Goal: Information Seeking & Learning: Learn about a topic

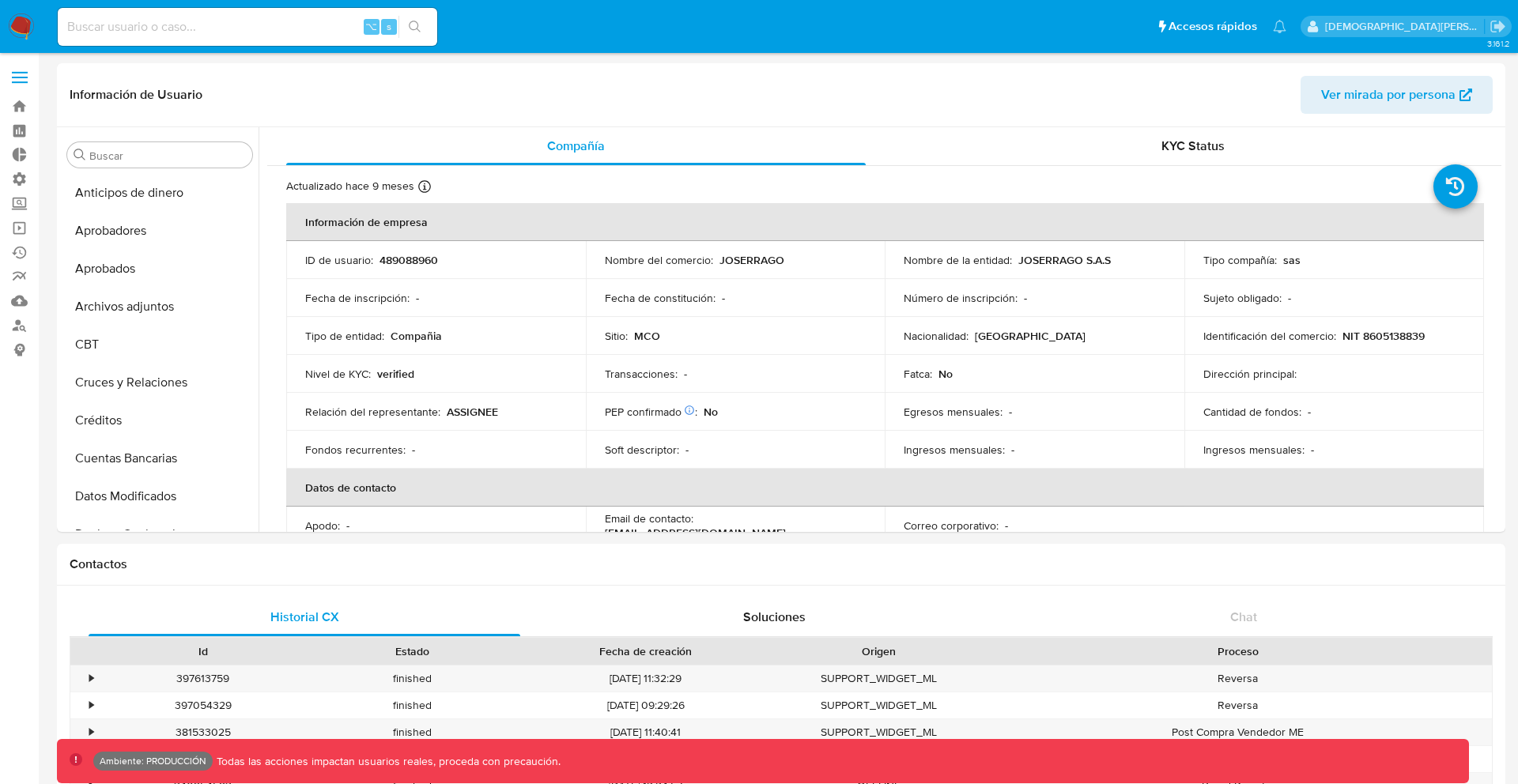
select select "10"
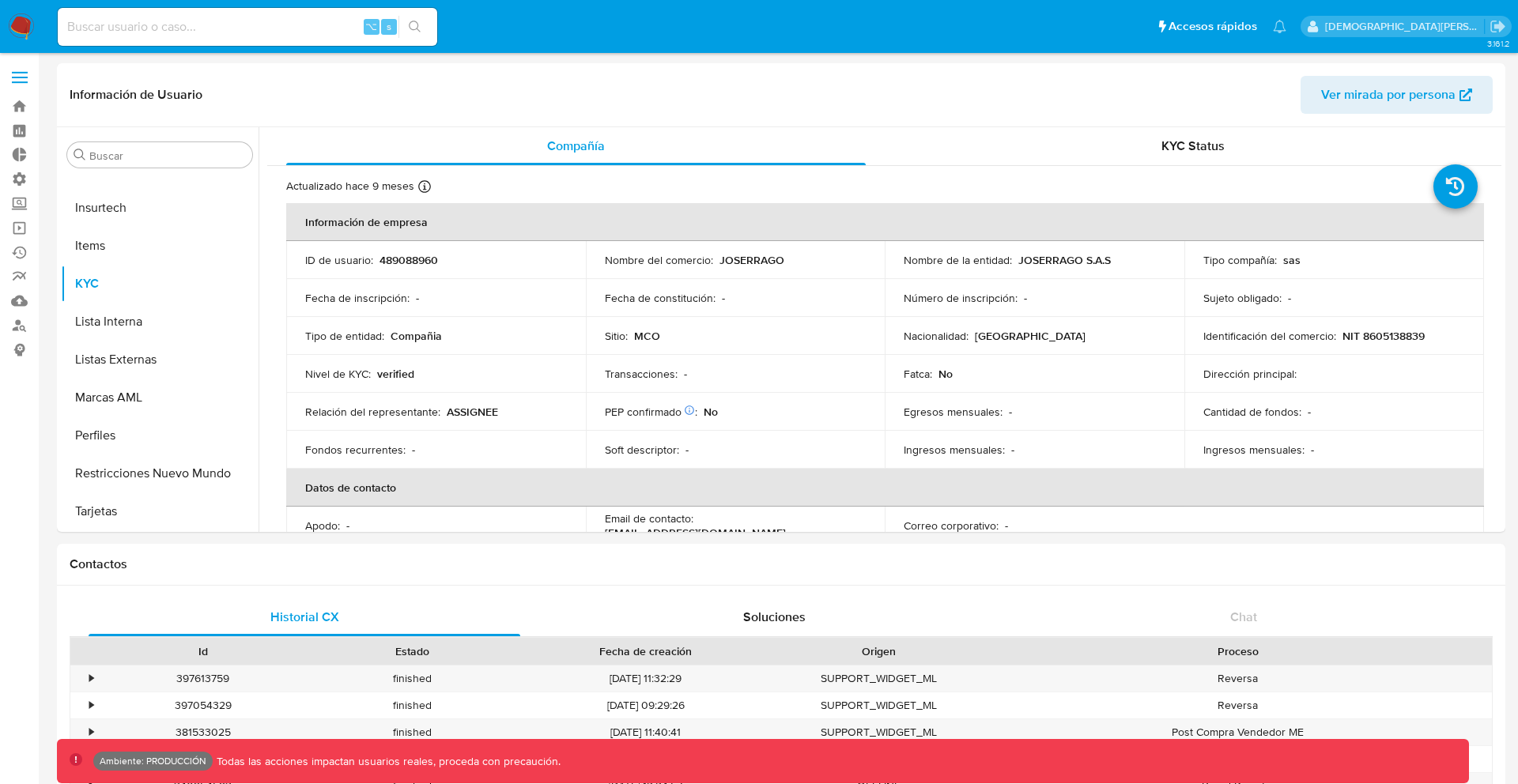
scroll to position [743, 0]
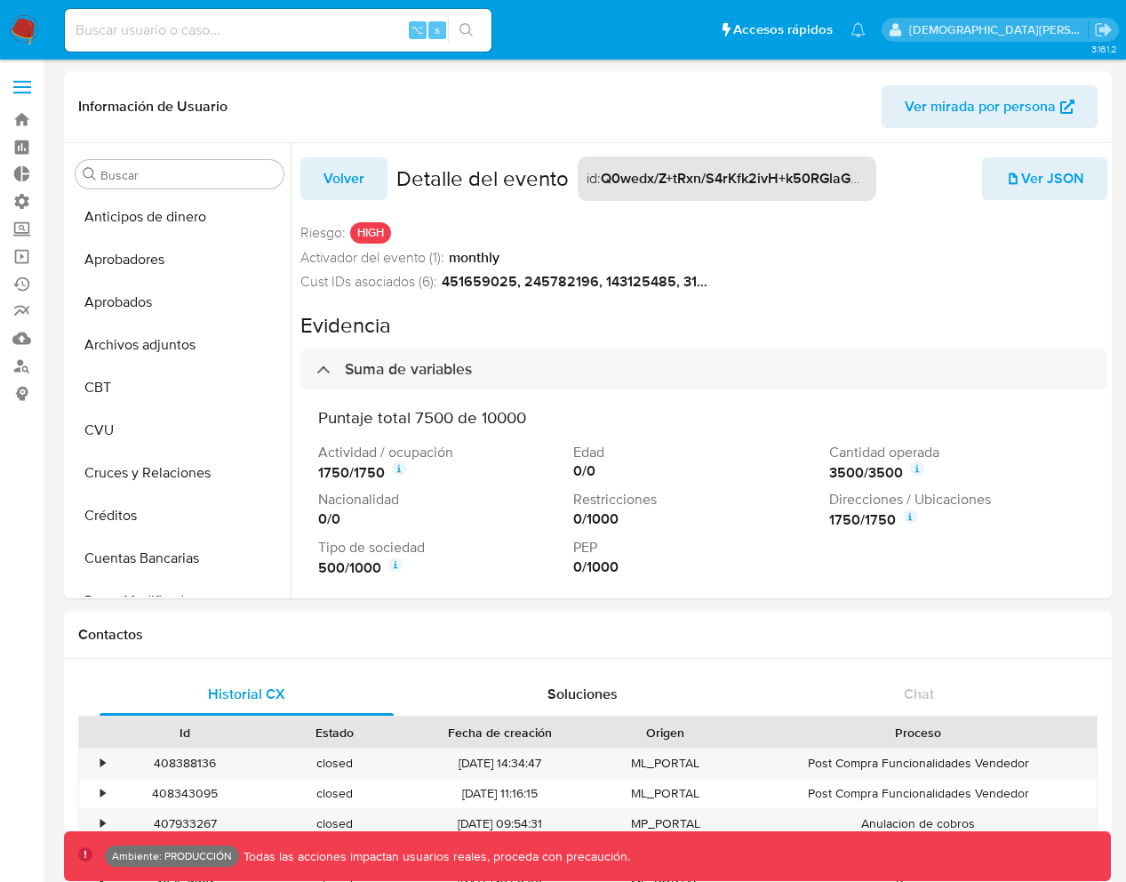
select select "10"
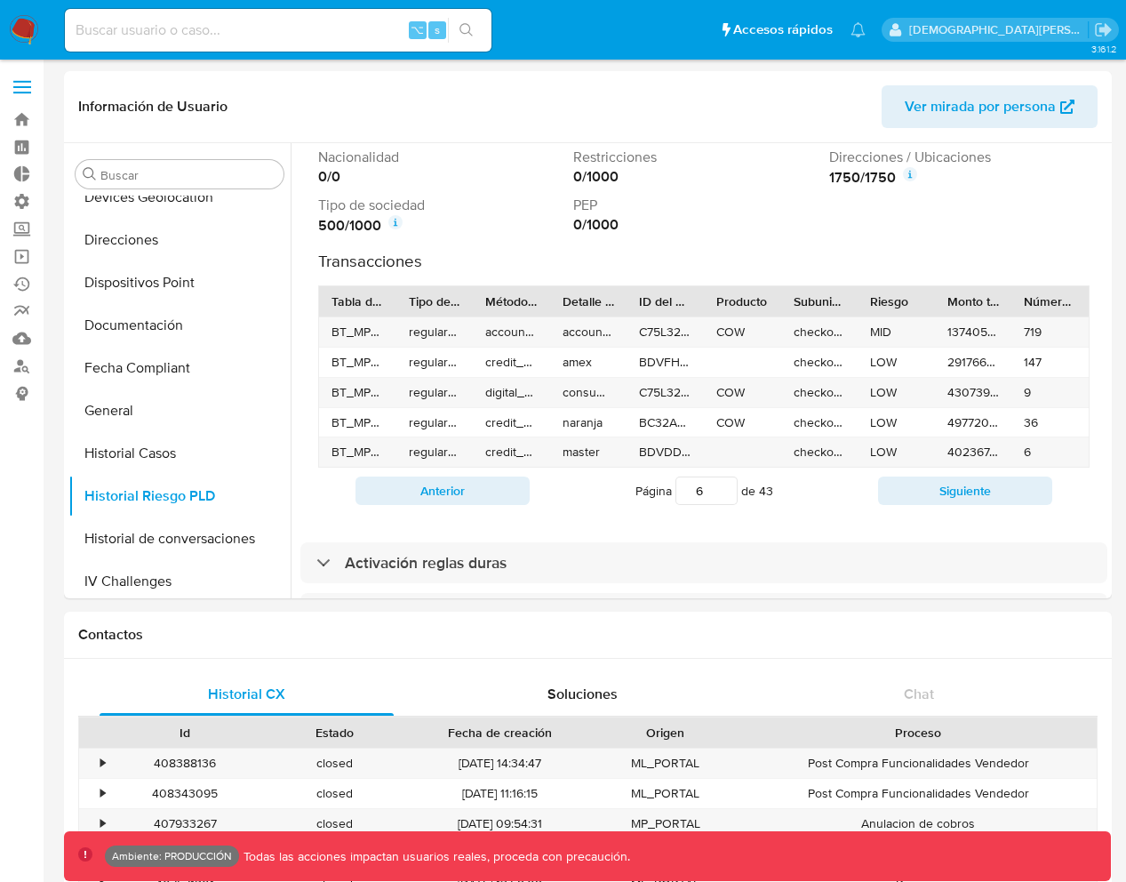
scroll to position [342, 0]
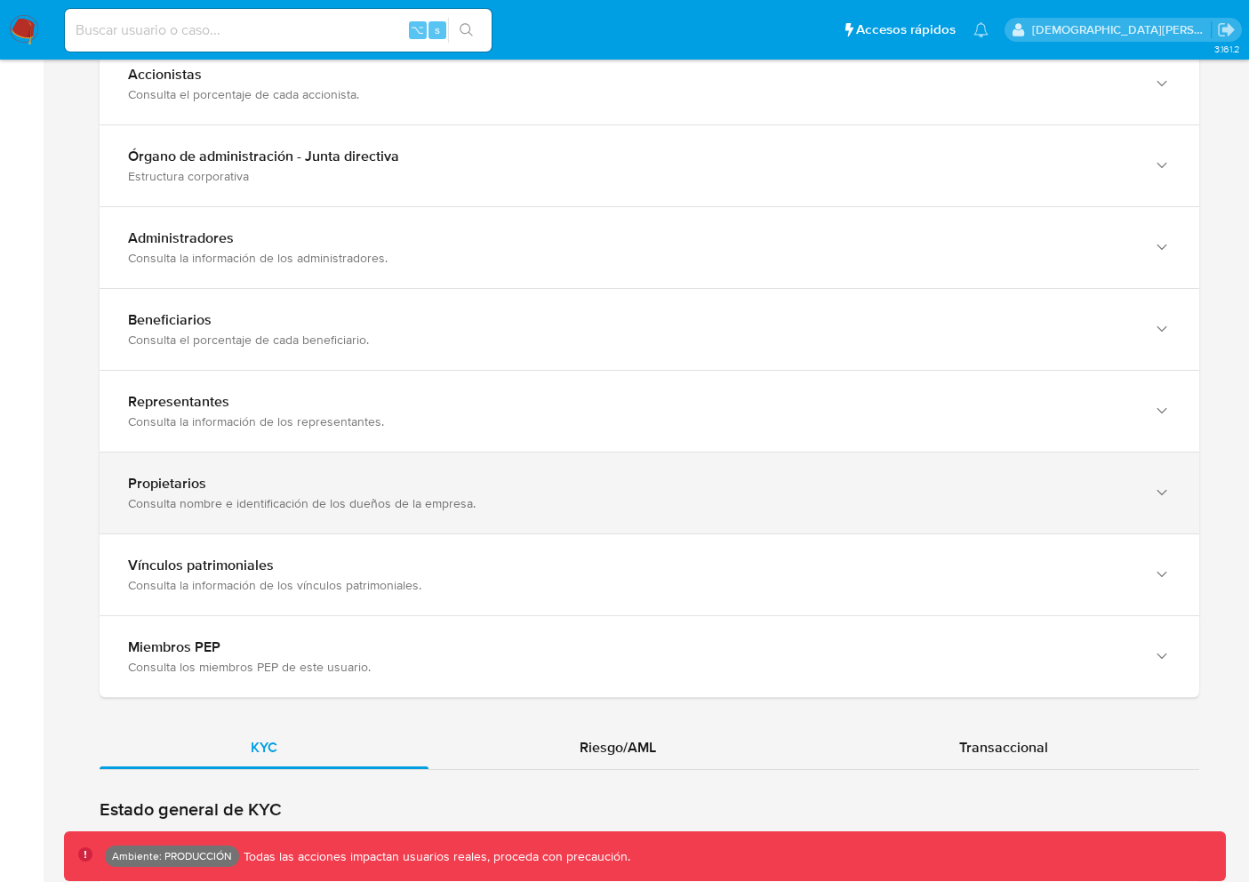
scroll to position [1902, 0]
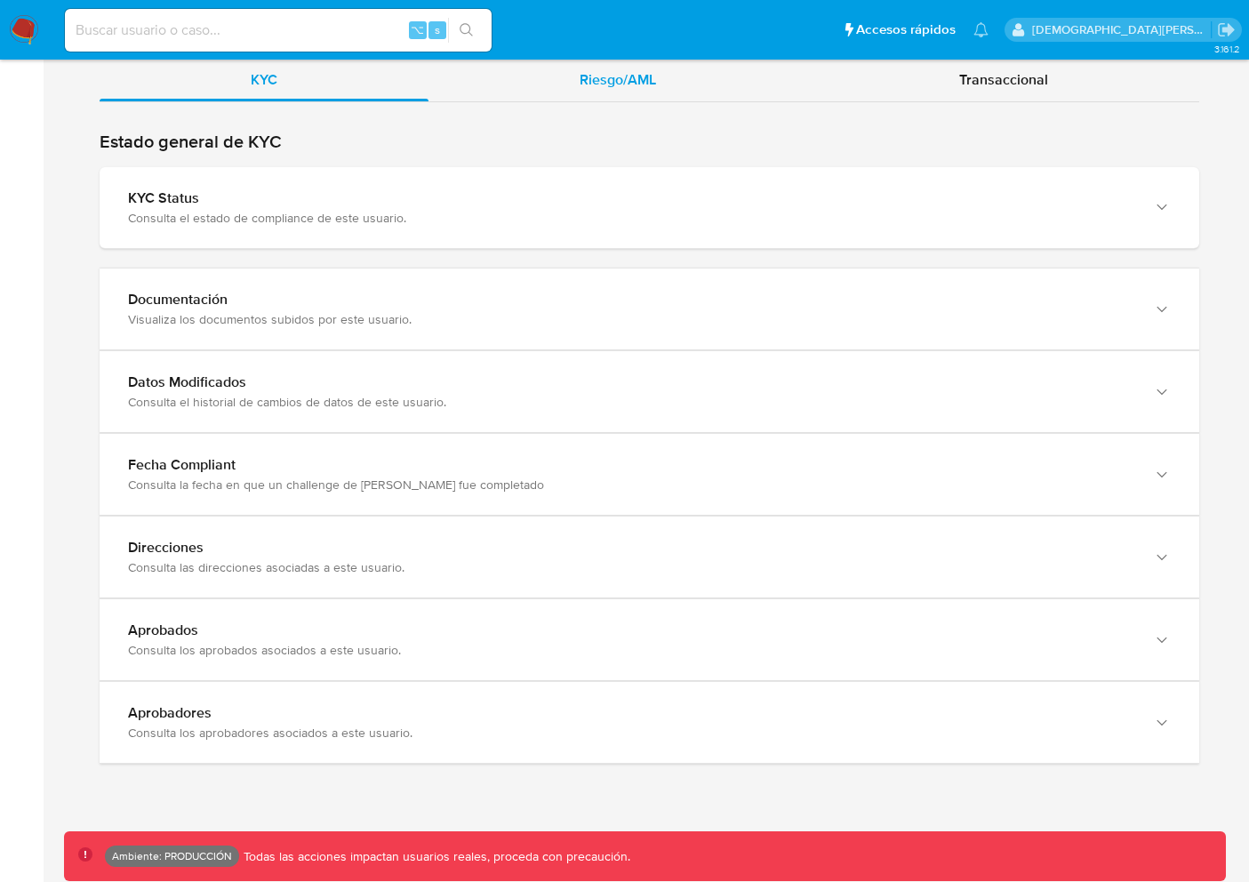
click at [658, 88] on div "Riesgo/AML" at bounding box center [617, 80] width 379 height 43
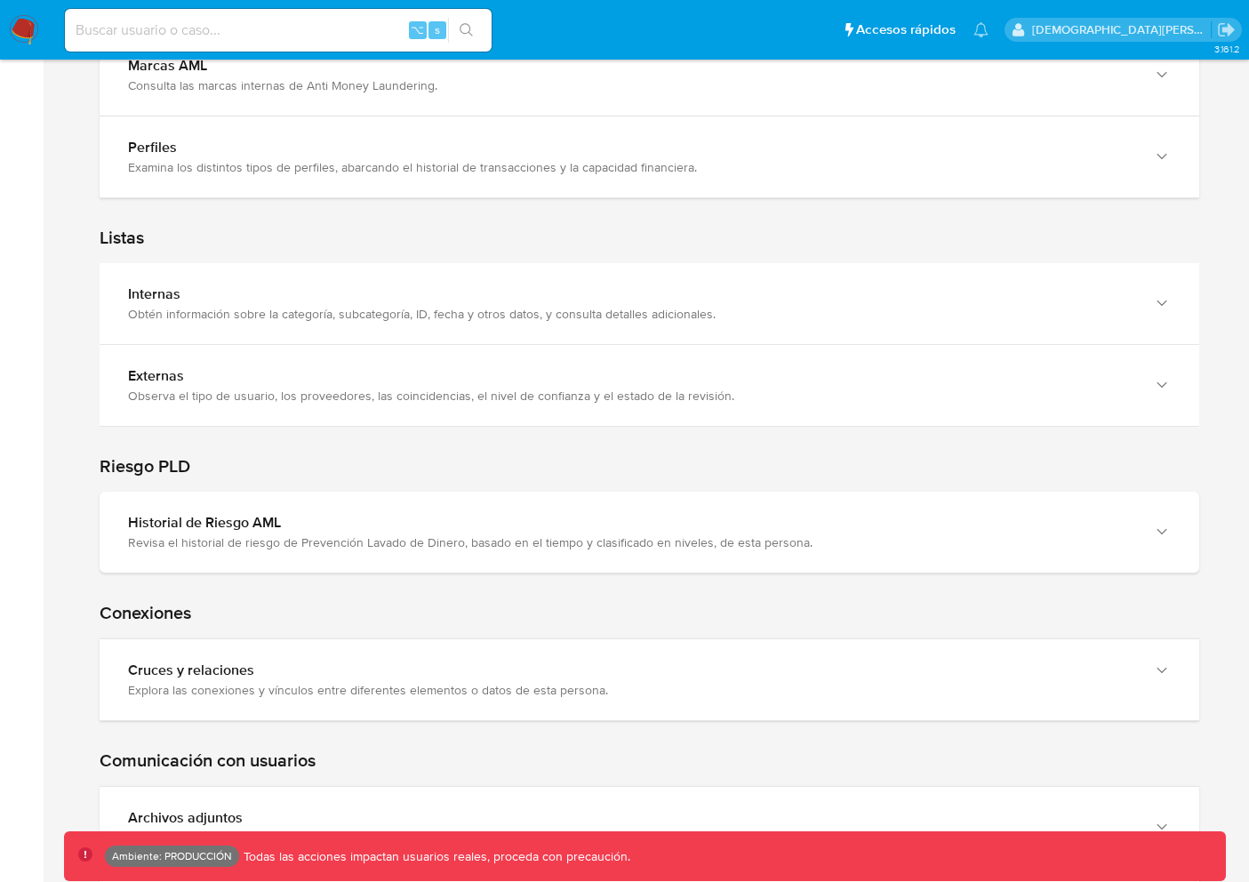
scroll to position [1915, 0]
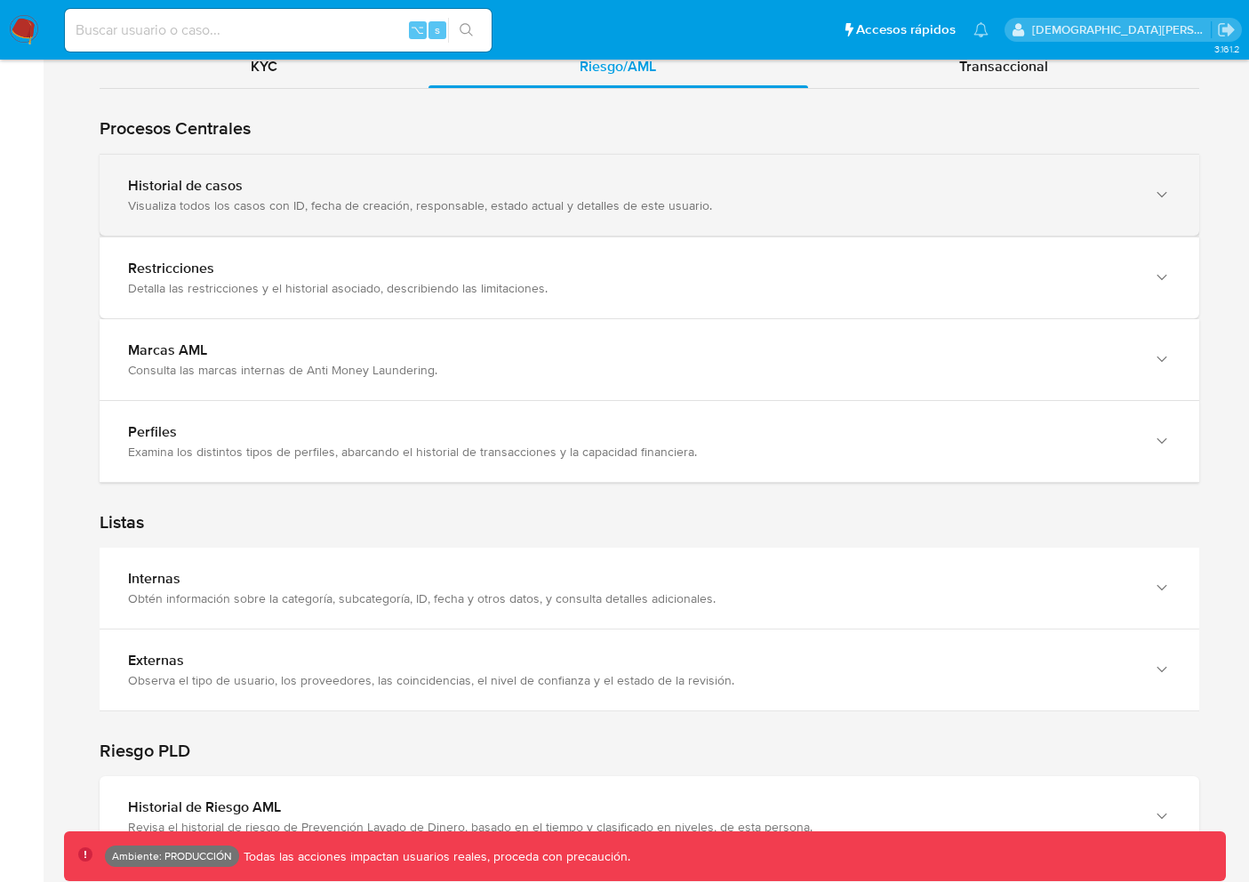
drag, startPoint x: 500, startPoint y: 441, endPoint x: 933, endPoint y: 211, distance: 491.1
click at [932, 211] on div "Restricciones Detalla las restricciones y el historial asociado, describiendo l…" at bounding box center [650, 318] width 1100 height 329
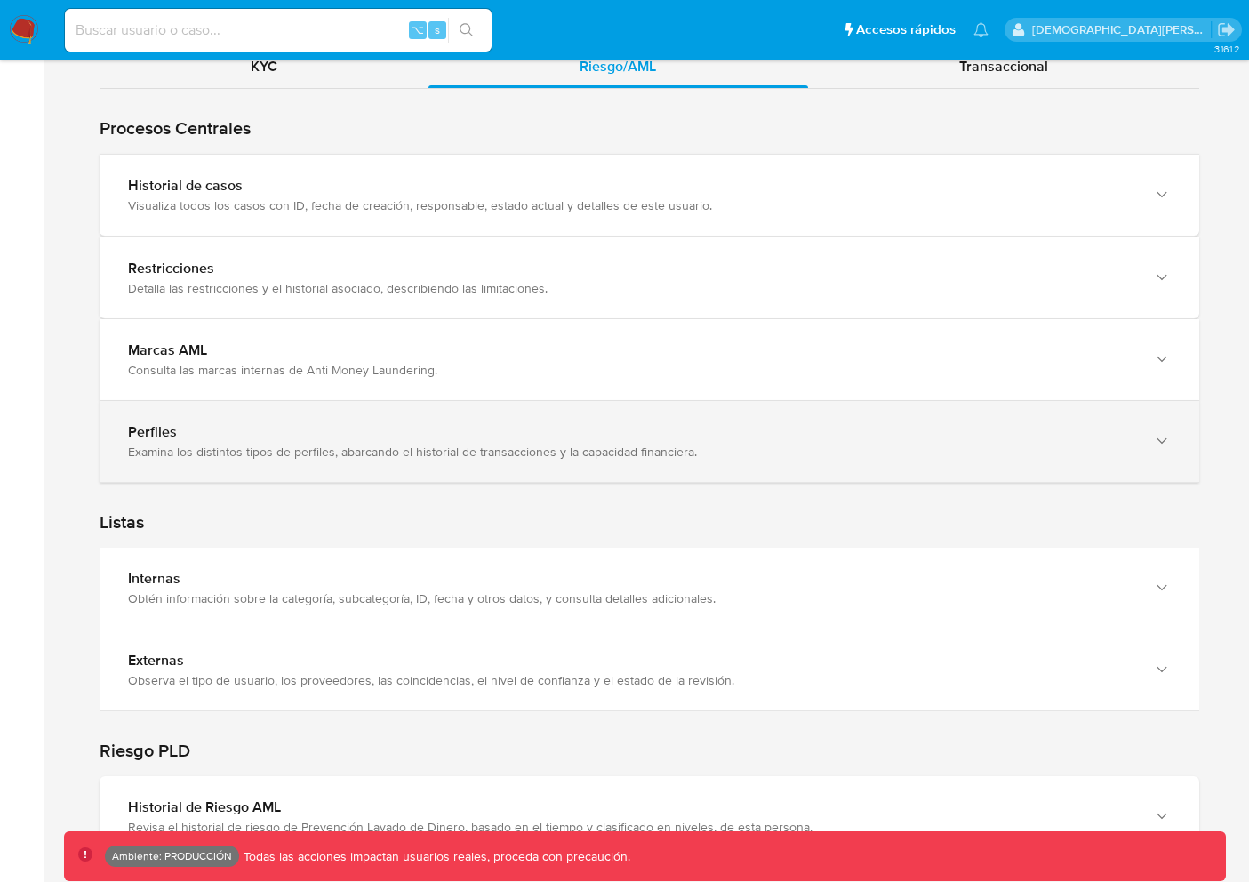
click at [385, 461] on div "Perfiles Examina los distintos tipos de perfiles, abarcando el historial de tra…" at bounding box center [650, 441] width 1100 height 81
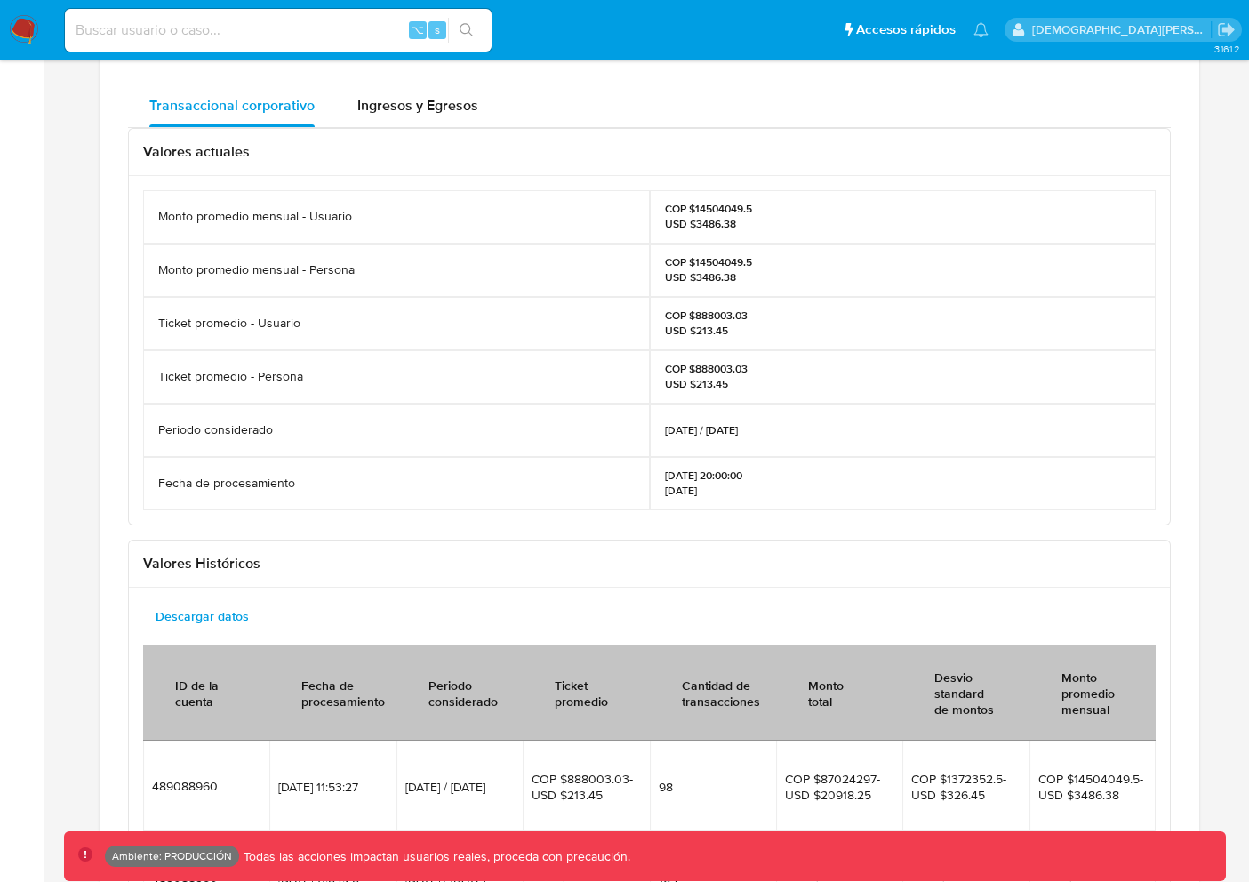
scroll to position [2300, 0]
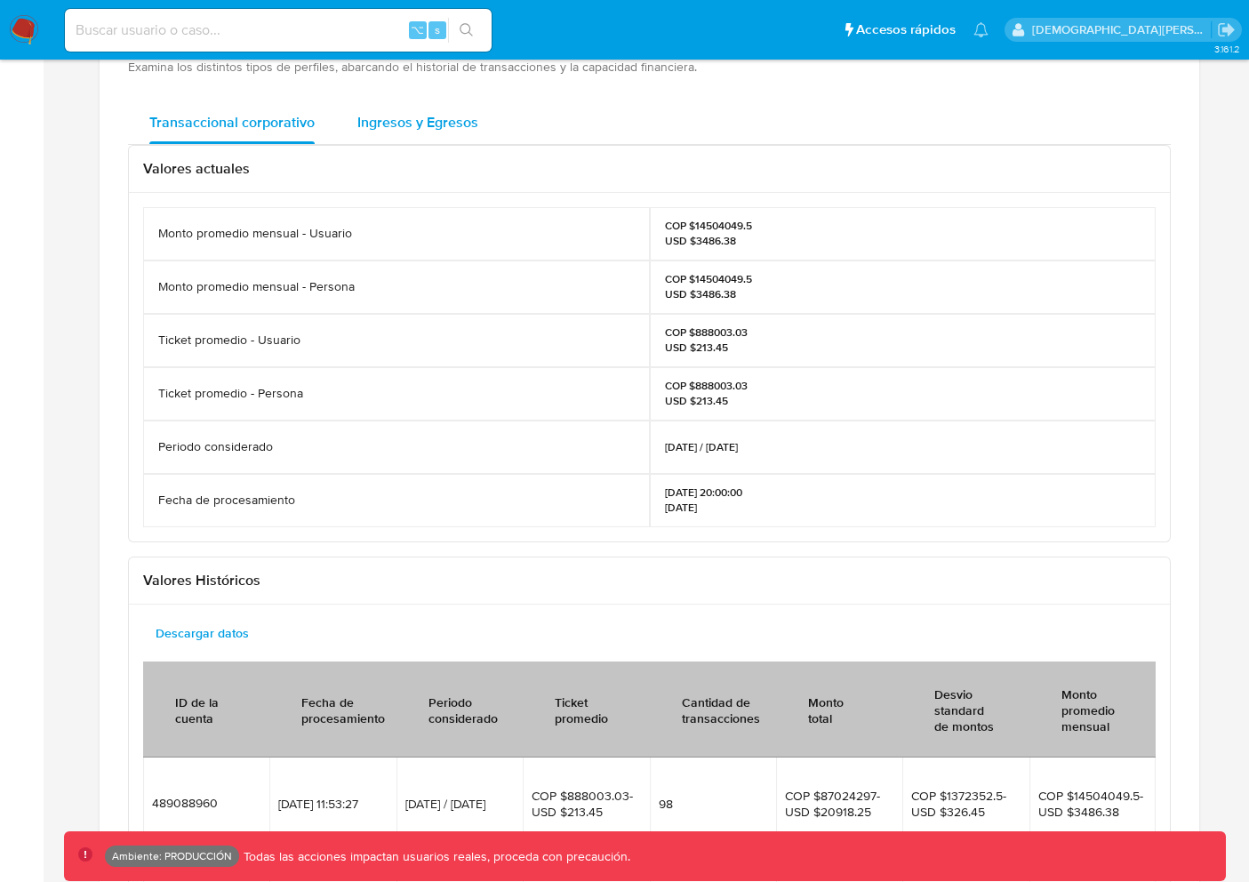
click at [430, 130] on span "Ingresos y Egresos" at bounding box center [417, 122] width 121 height 20
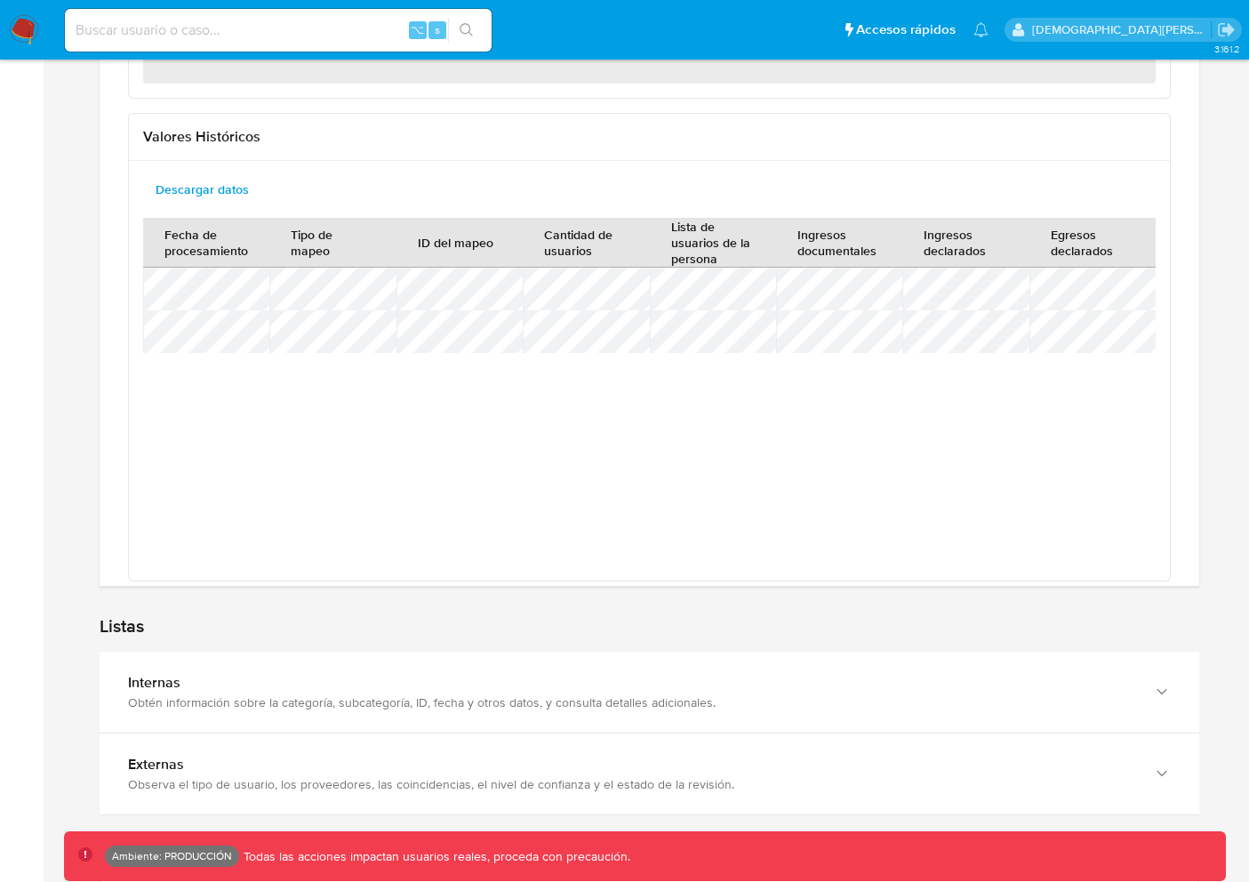
scroll to position [2602, 0]
click at [809, 252] on div "Ingresos documentales" at bounding box center [839, 244] width 84 height 32
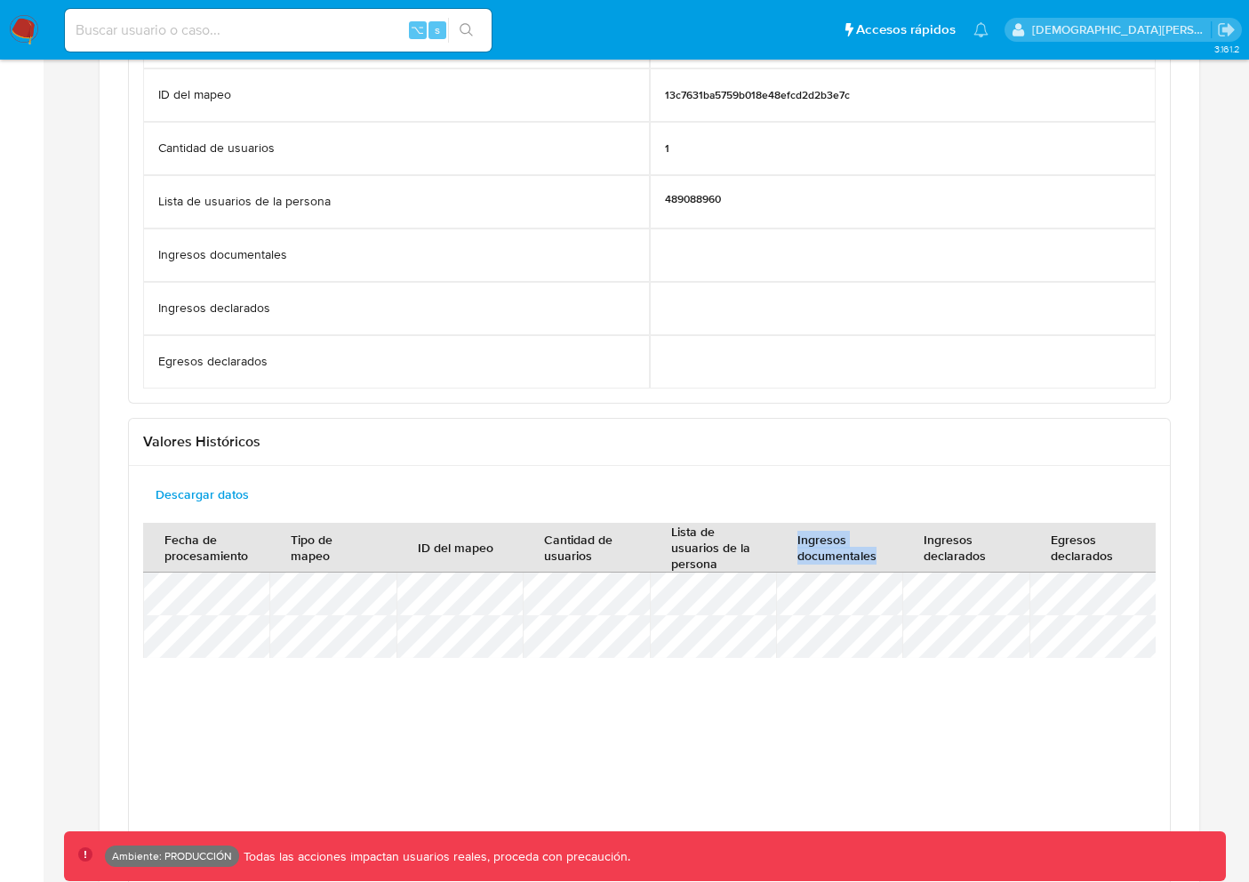
scroll to position [2469, 0]
